Goal: Download file/media

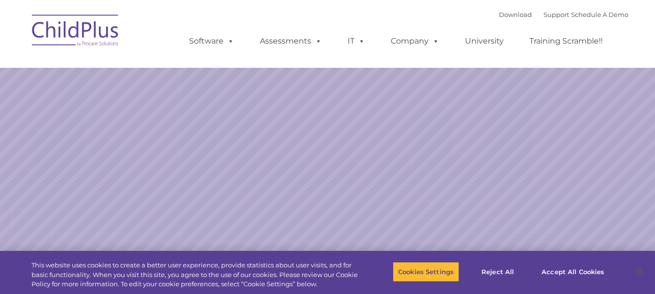
select select "MEDIUM"
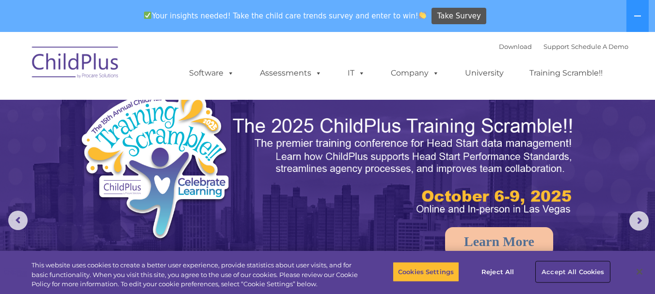
click at [548, 267] on button "Accept All Cookies" at bounding box center [572, 272] width 73 height 20
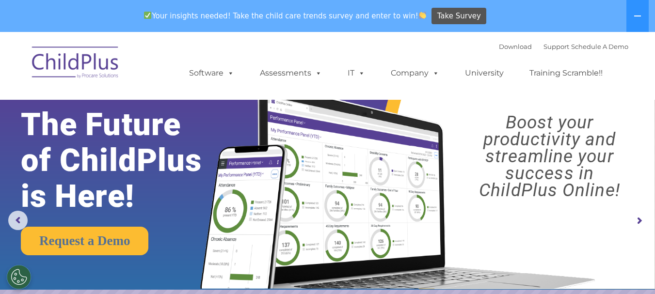
click at [637, 217] on rs-arrow at bounding box center [638, 220] width 19 height 19
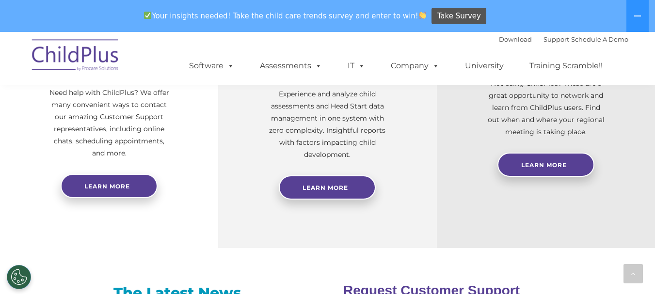
scroll to position [425, 0]
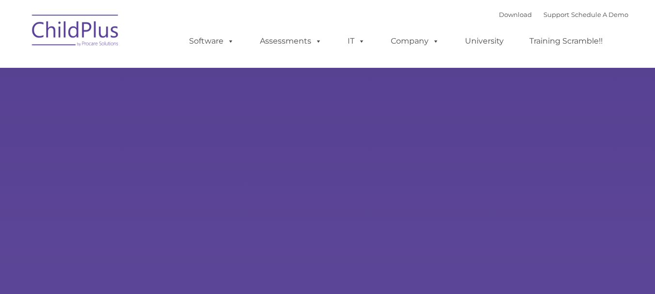
select select "MEDIUM"
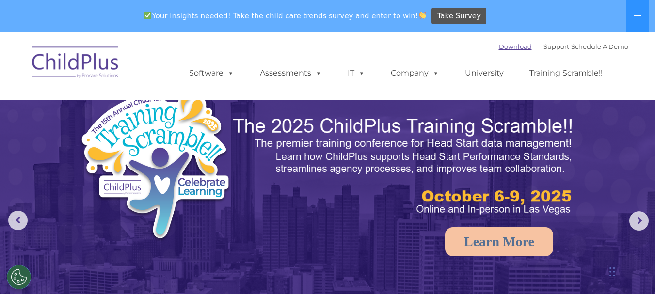
click at [499, 48] on link "Download" at bounding box center [515, 47] width 33 height 8
